Goal: Transaction & Acquisition: Purchase product/service

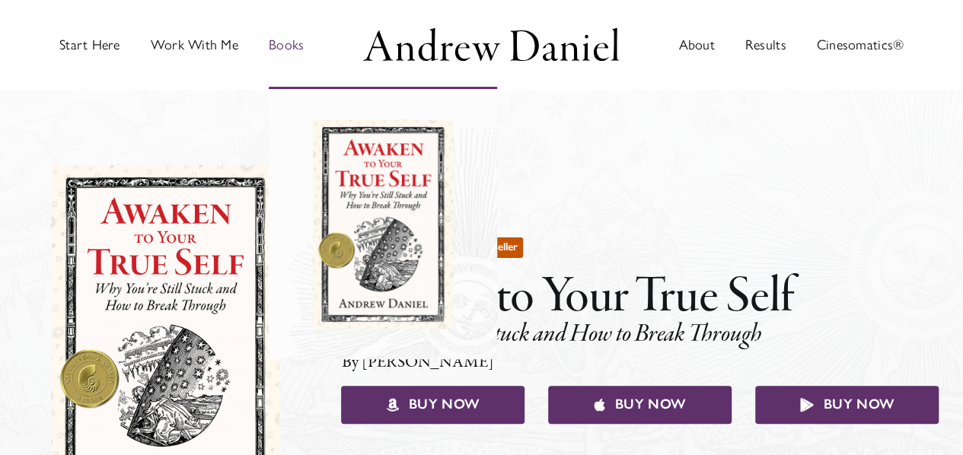
click at [364, 183] on img "Main Menu" at bounding box center [382, 223] width 139 height 209
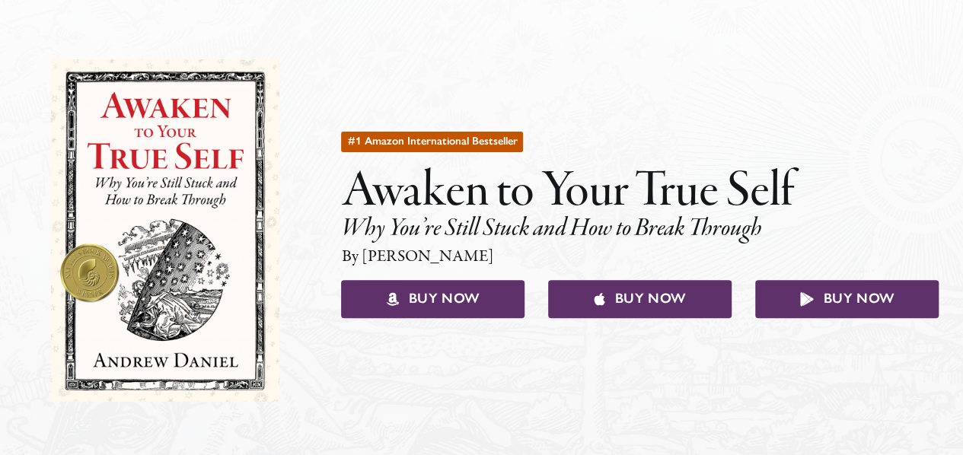
scroll to position [108, 0]
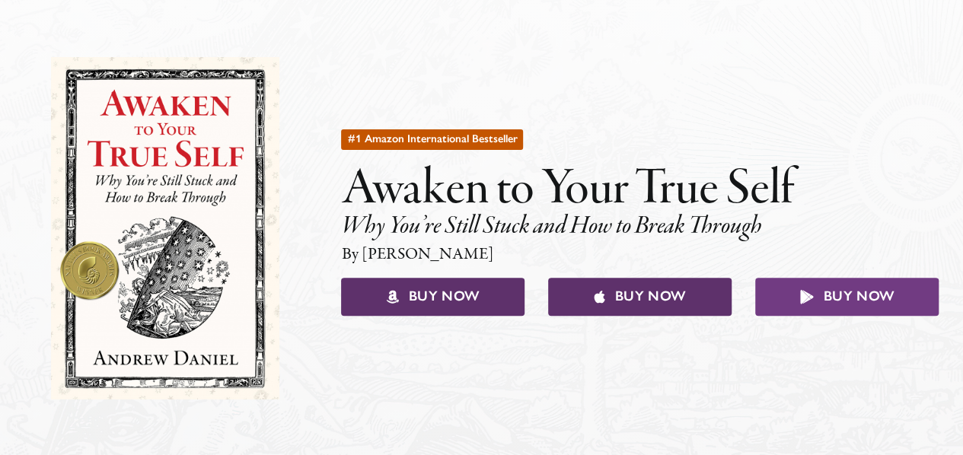
click at [849, 288] on span "Buy Now" at bounding box center [858, 296] width 71 height 17
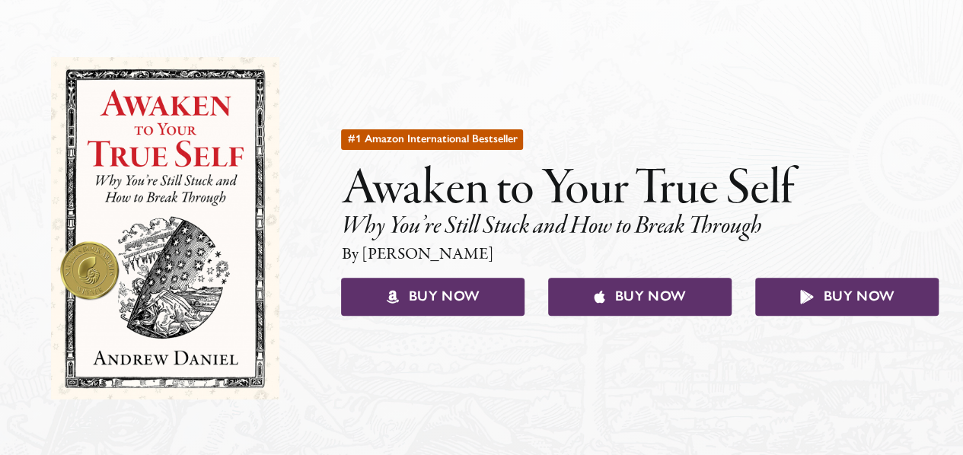
click at [524, 171] on h1 "Awaken to Your True Self" at bounding box center [639, 190] width 597 height 64
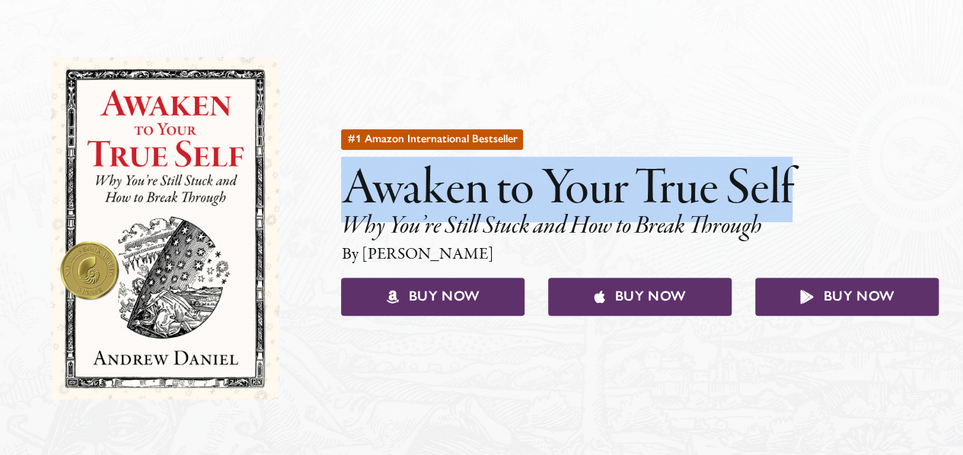
click at [524, 171] on h1 "Awaken to Your True Self" at bounding box center [639, 190] width 597 height 64
copy h1 "Awaken to Your True Self"
